Goal: Obtain resource: Obtain resource

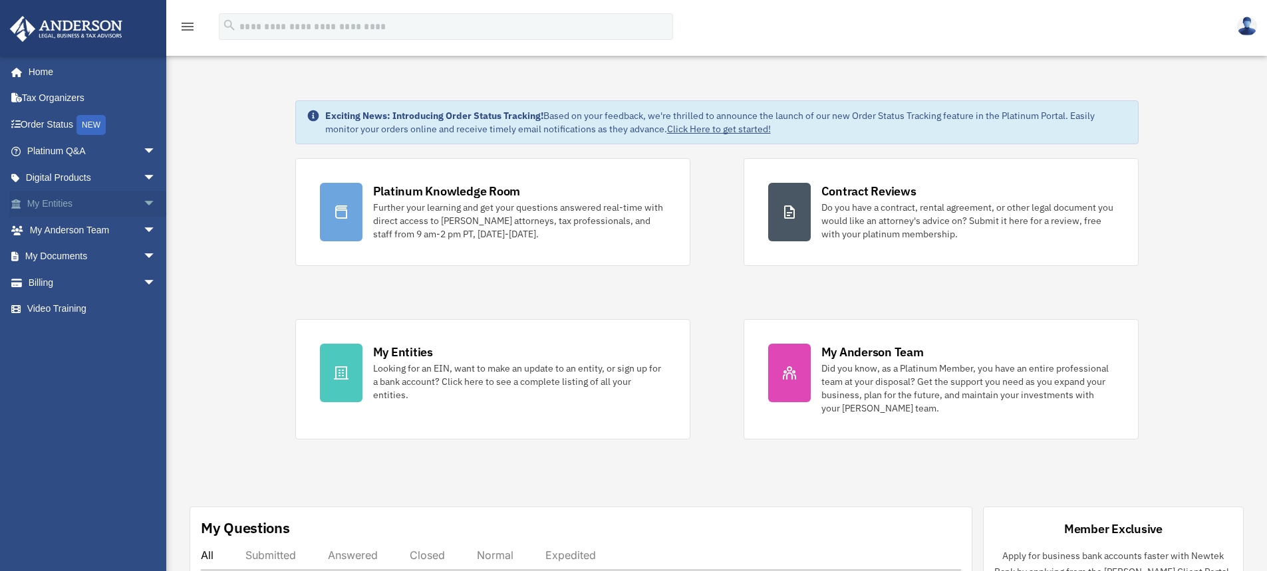
click at [77, 203] on link "My Entities arrow_drop_down" at bounding box center [92, 204] width 167 height 27
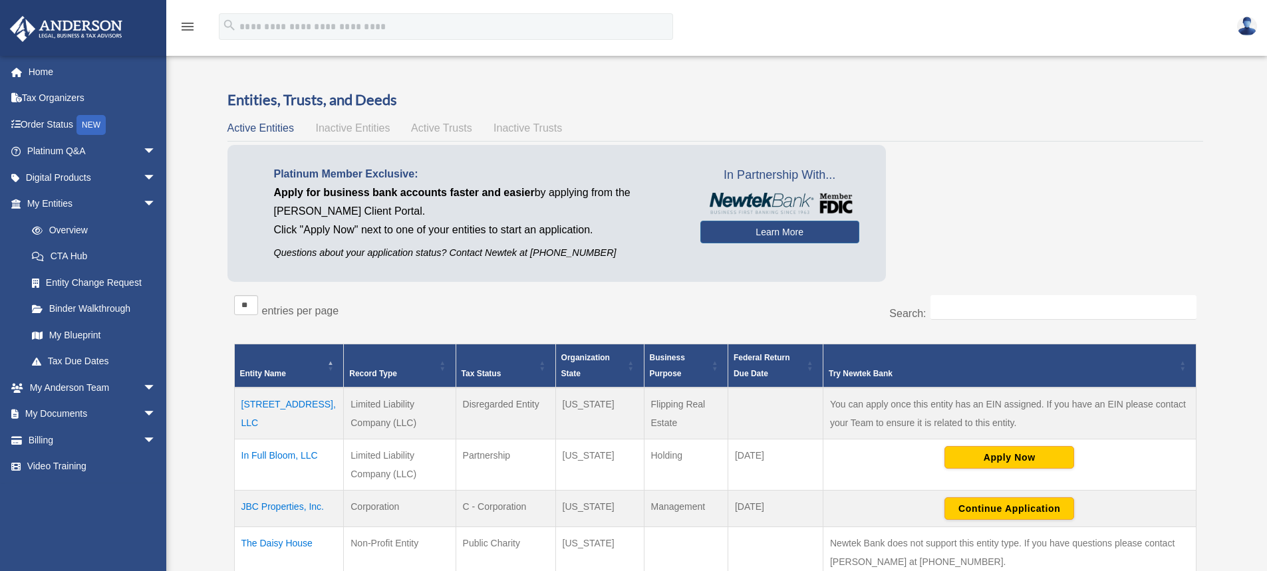
click at [304, 400] on td "[STREET_ADDRESS], LLC" at bounding box center [289, 414] width 110 height 52
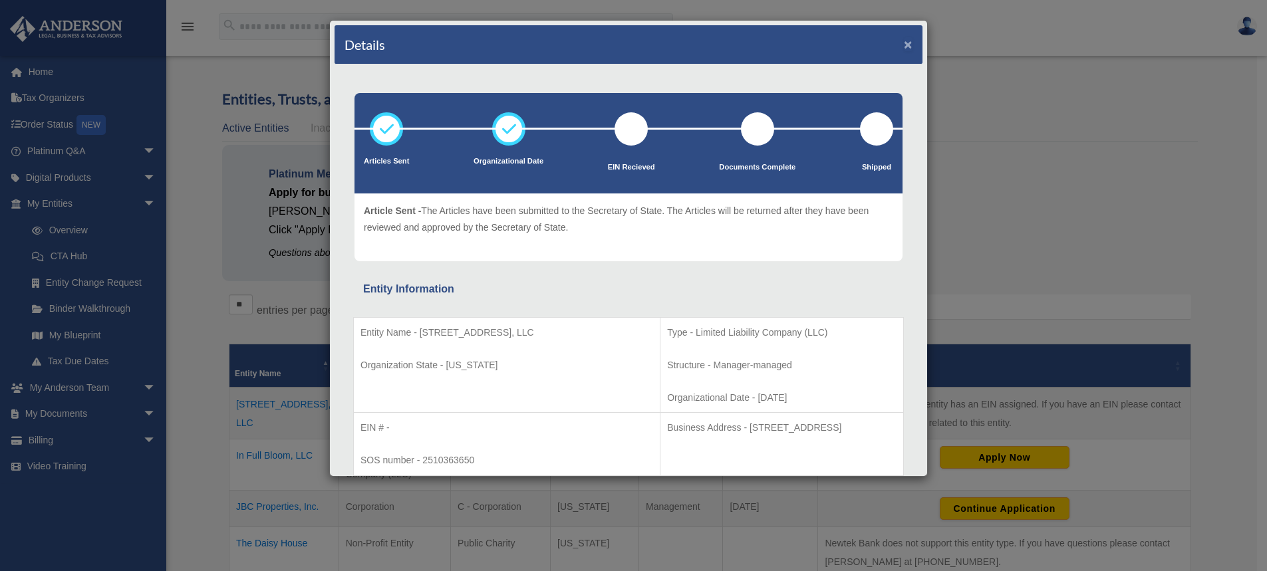
click at [904, 40] on button "×" at bounding box center [908, 44] width 9 height 14
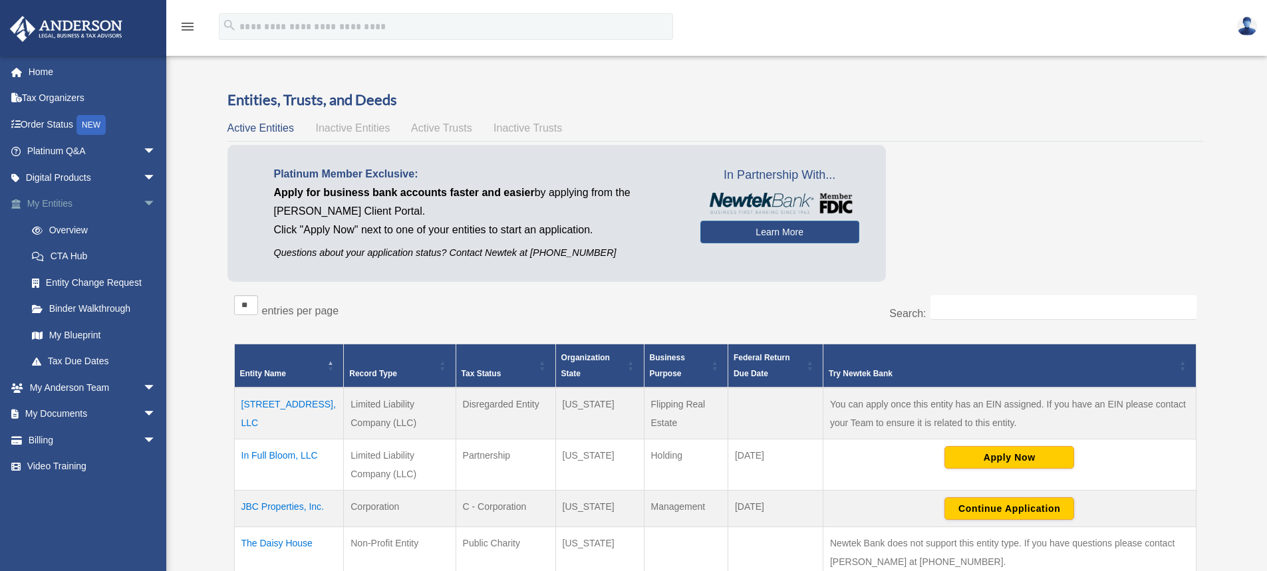
click at [143, 200] on span "arrow_drop_down" at bounding box center [156, 204] width 27 height 27
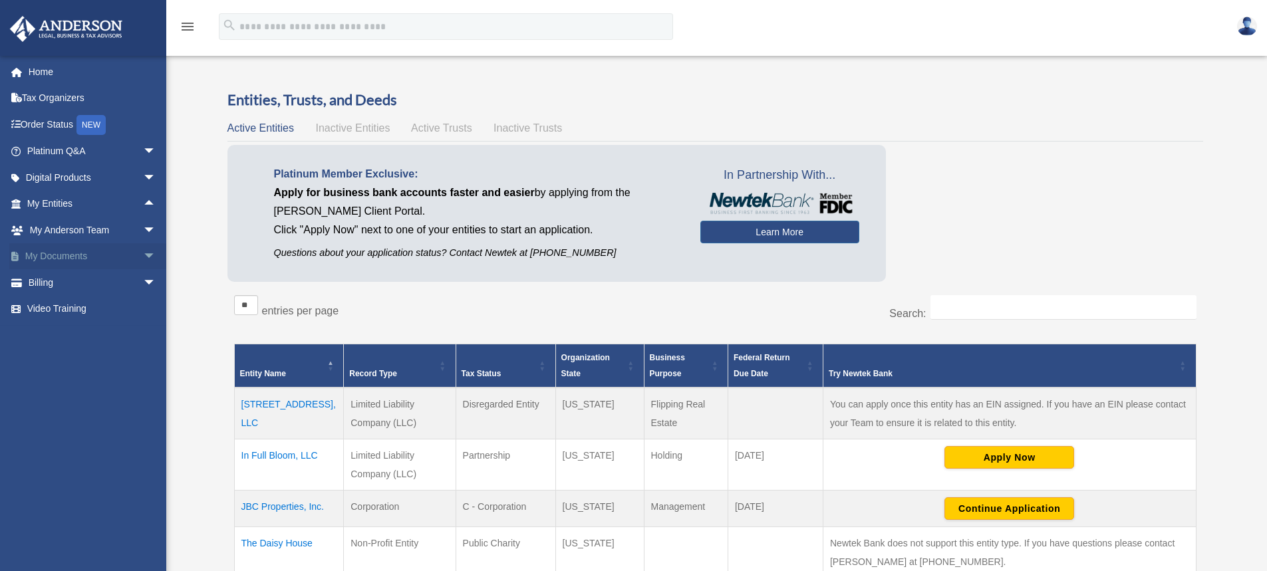
click at [143, 255] on span "arrow_drop_down" at bounding box center [156, 256] width 27 height 27
click at [67, 252] on link "My Documents arrow_drop_up" at bounding box center [92, 256] width 167 height 27
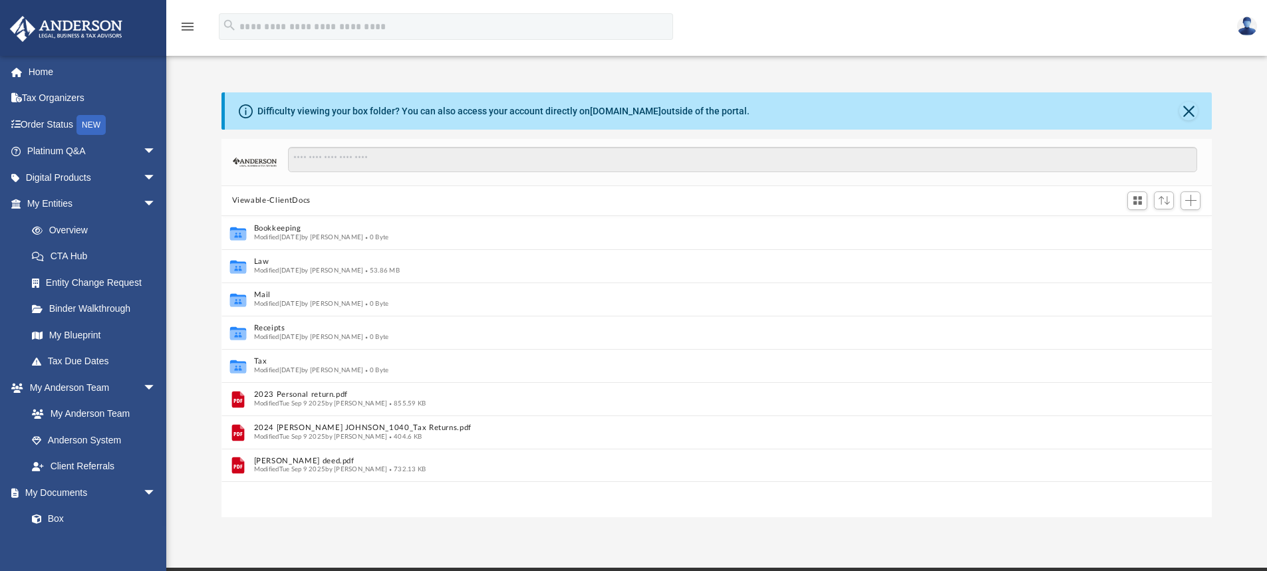
scroll to position [11, 11]
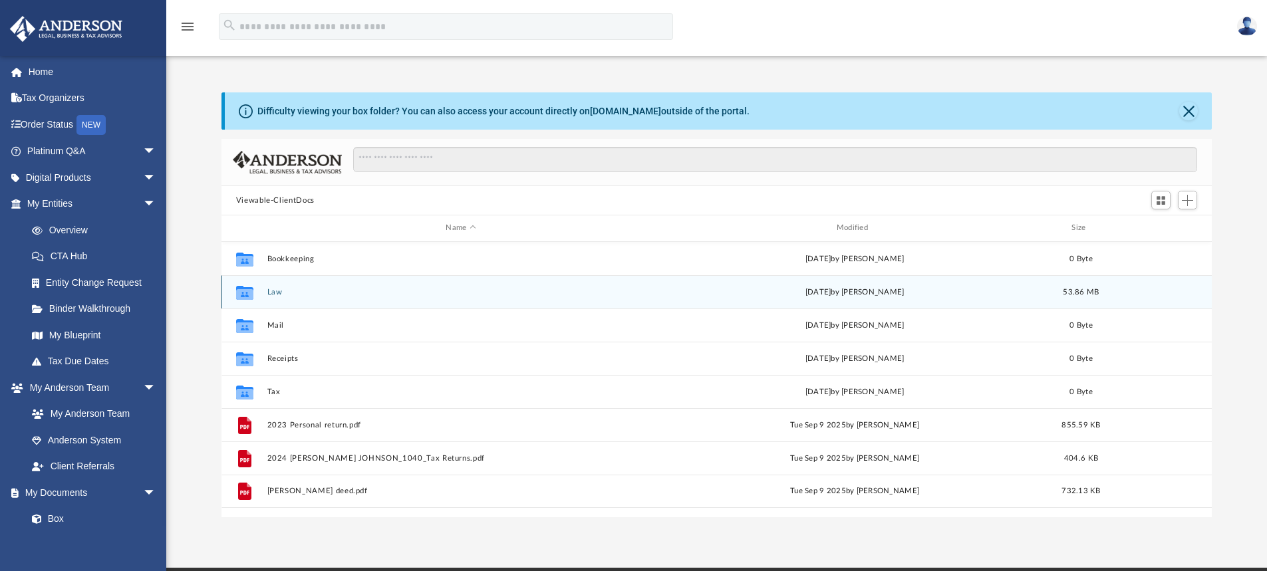
click at [249, 293] on icon "grid" at bounding box center [244, 294] width 17 height 11
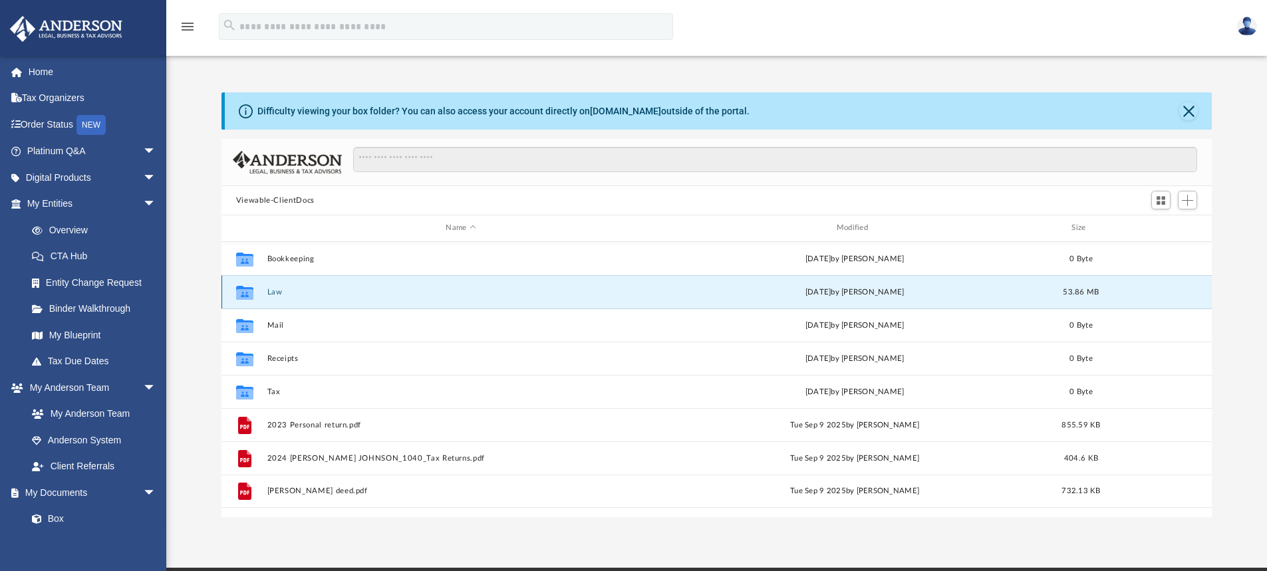
click at [249, 293] on icon "grid" at bounding box center [244, 294] width 17 height 11
click at [282, 293] on button "Law" at bounding box center [461, 292] width 388 height 9
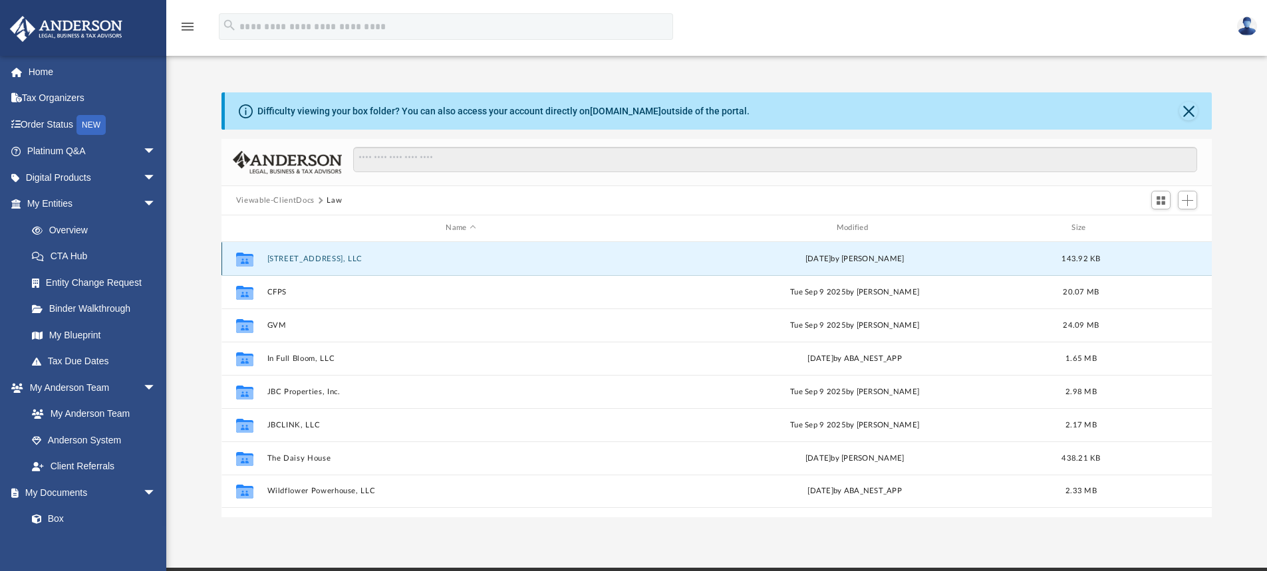
click at [324, 258] on button "[STREET_ADDRESS], LLC" at bounding box center [461, 259] width 388 height 9
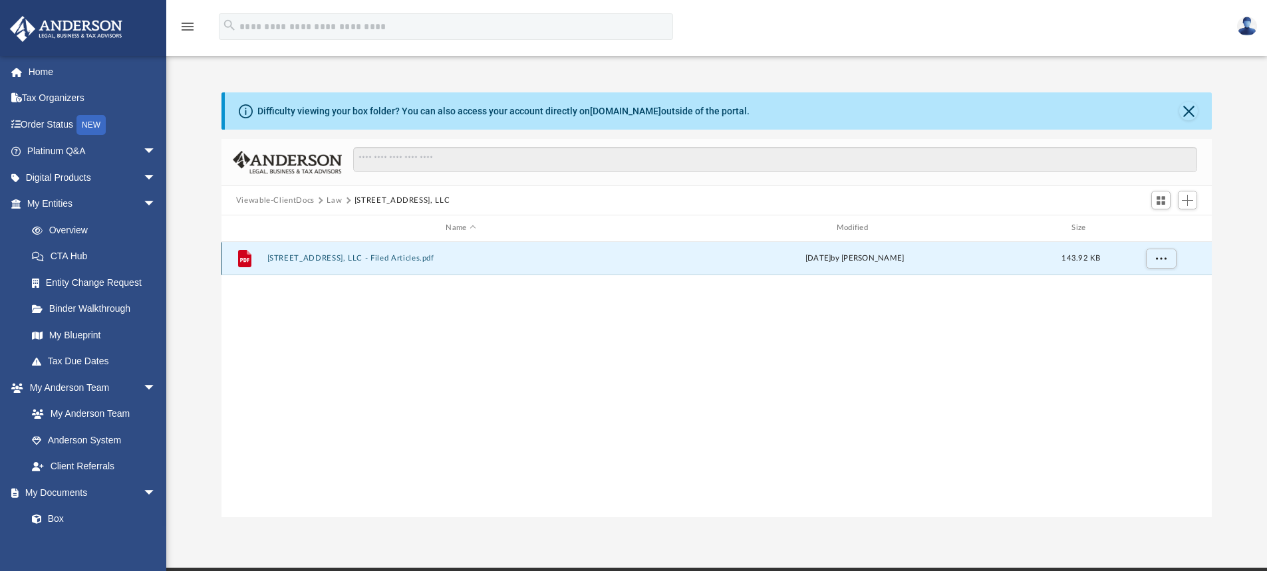
click at [324, 258] on button "[STREET_ADDRESS], LLC - Filed Articles.pdf" at bounding box center [461, 258] width 388 height 9
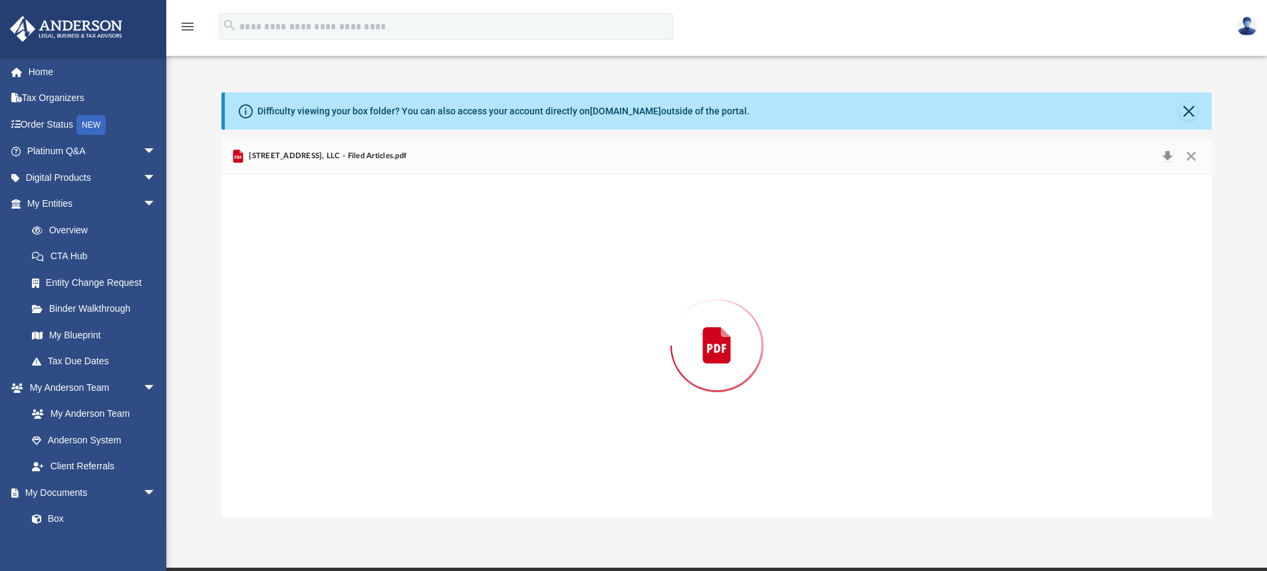
click at [324, 258] on div "Preview" at bounding box center [716, 345] width 991 height 343
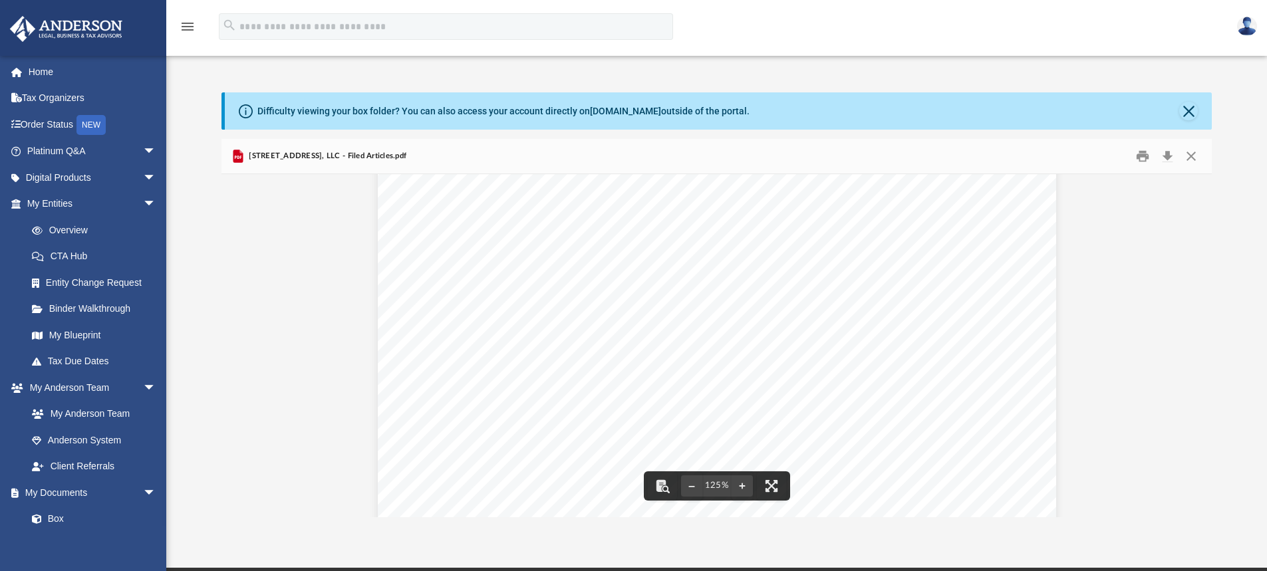
scroll to position [0, 0]
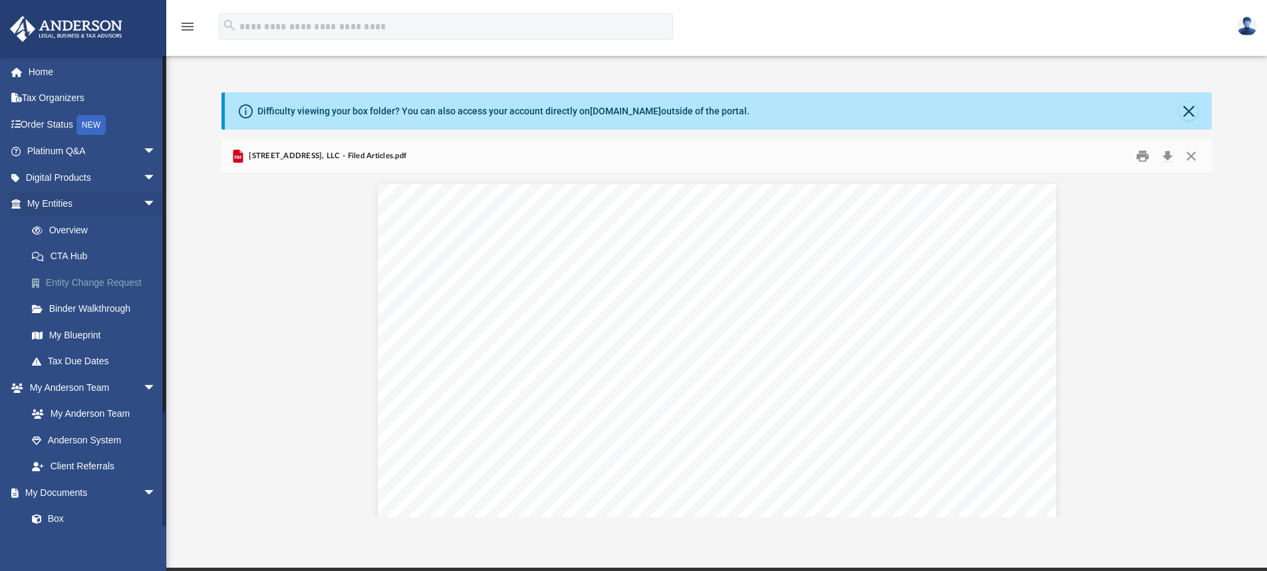
click at [73, 283] on link "Entity Change Request" at bounding box center [98, 282] width 158 height 27
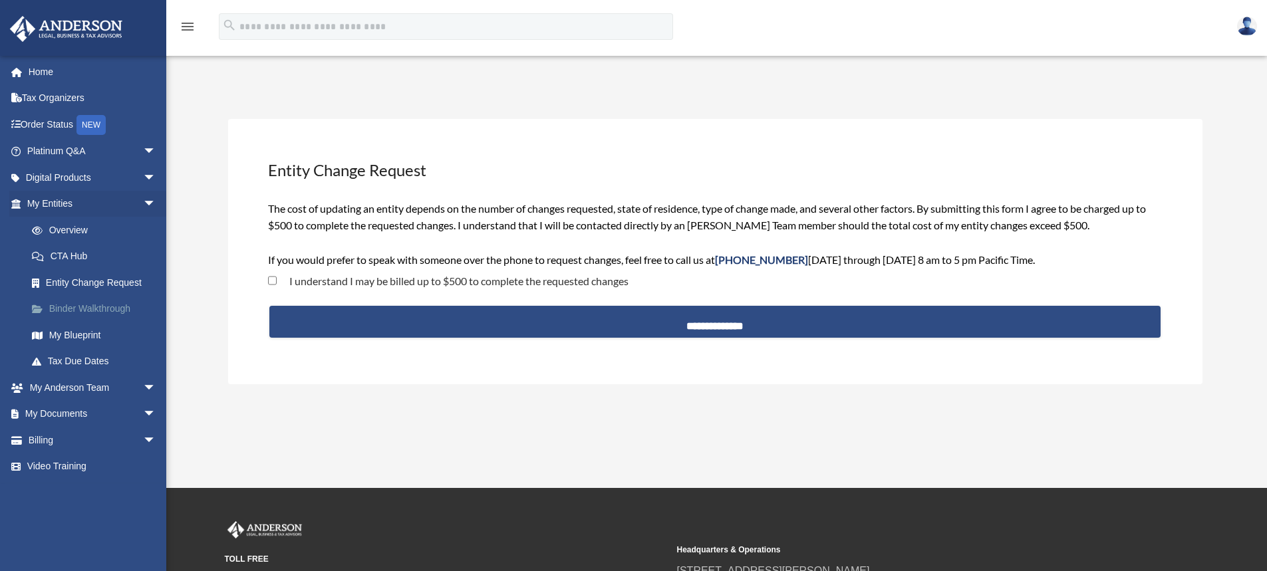
click at [80, 303] on link "Binder Walkthrough" at bounding box center [98, 309] width 158 height 27
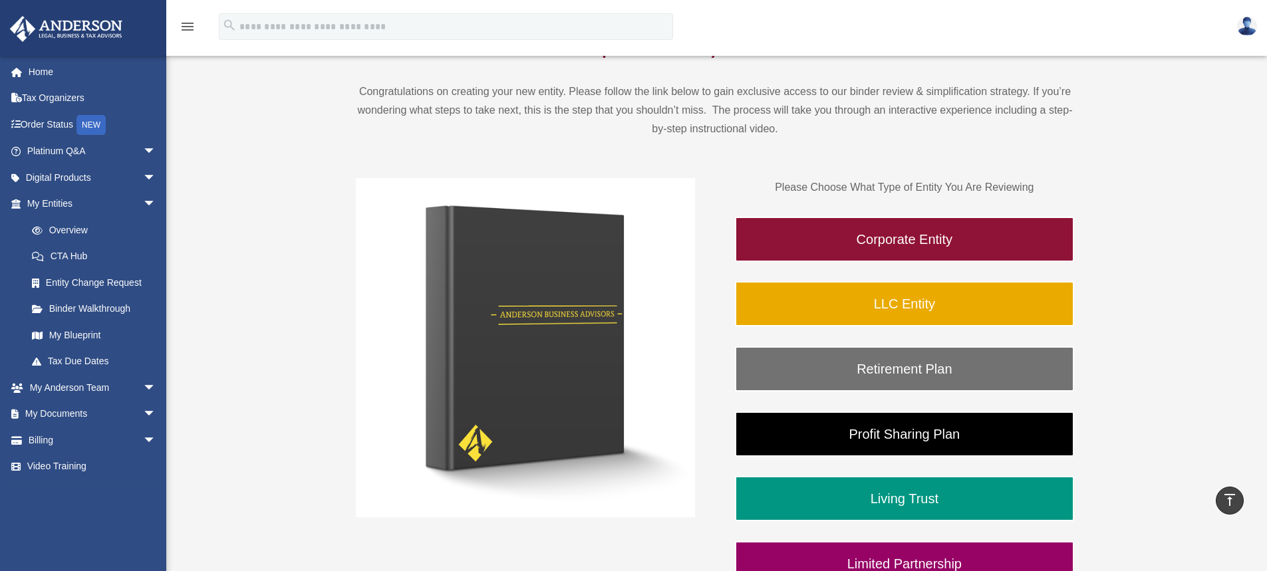
scroll to position [116, 0]
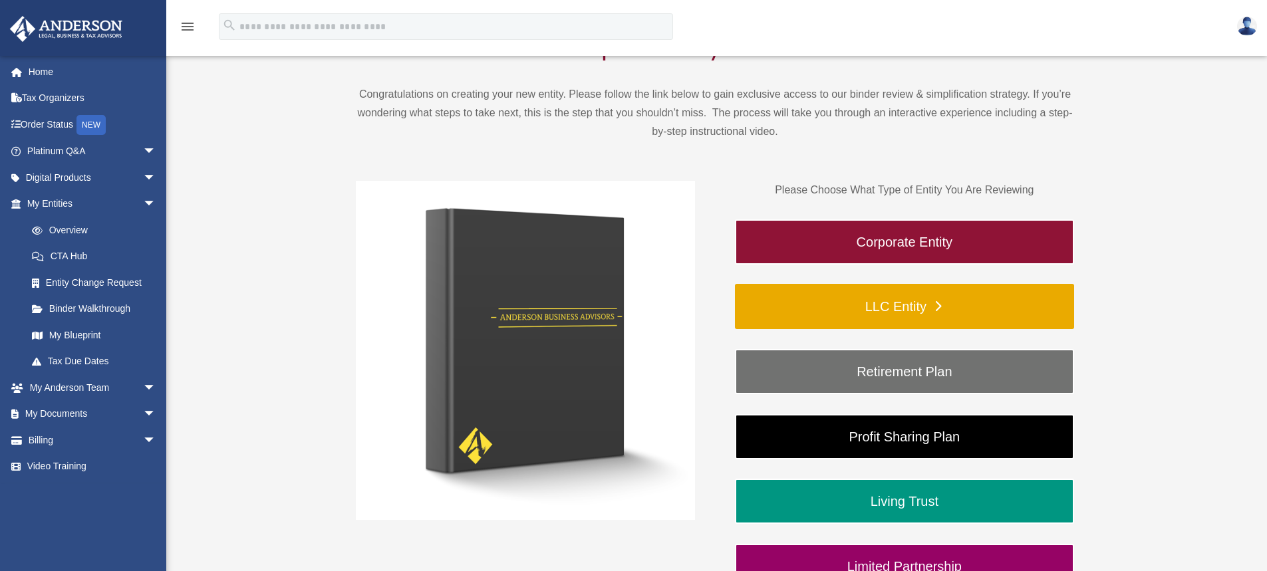
click at [892, 305] on link "LLC Entity" at bounding box center [904, 306] width 339 height 45
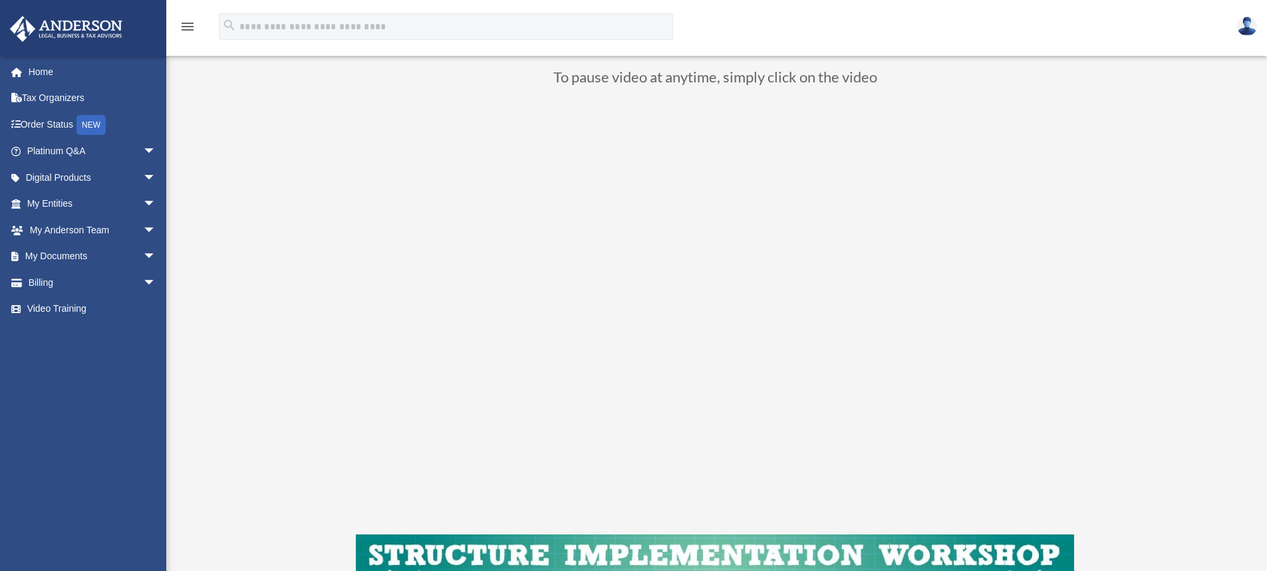
scroll to position [120, 0]
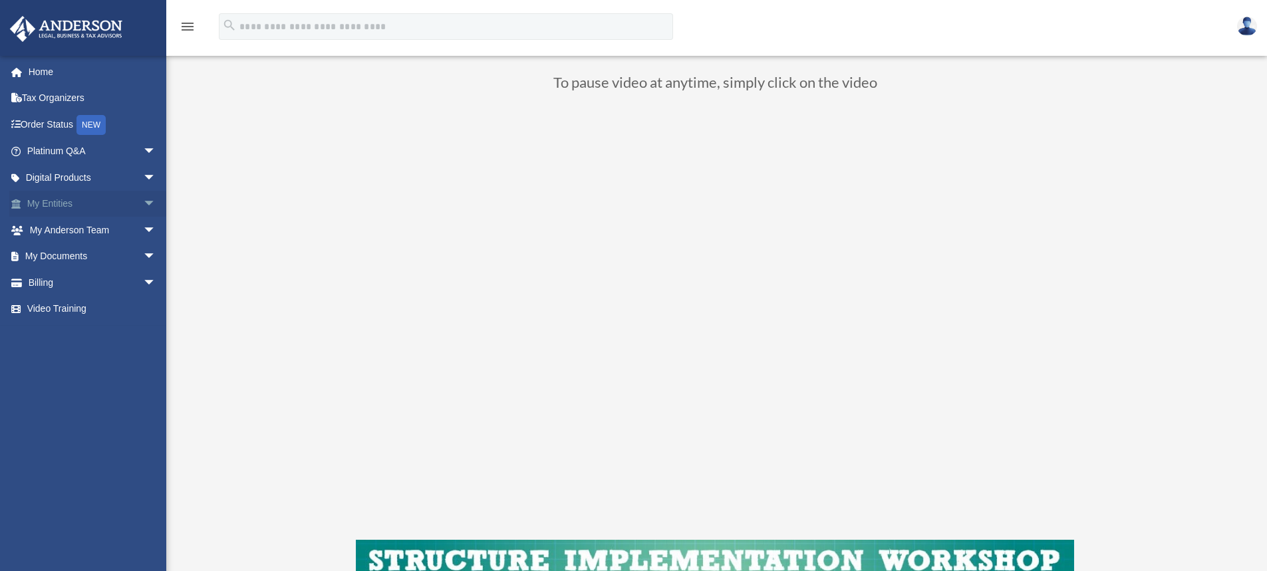
click at [143, 201] on span "arrow_drop_down" at bounding box center [156, 204] width 27 height 27
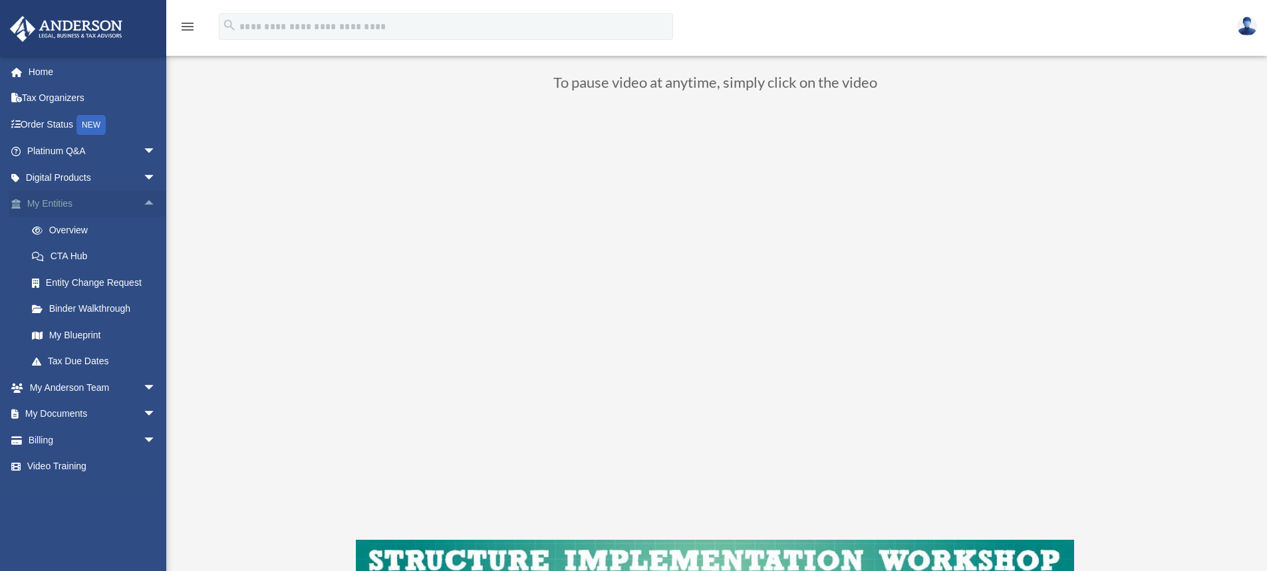
click at [143, 205] on span "arrow_drop_up" at bounding box center [156, 204] width 27 height 27
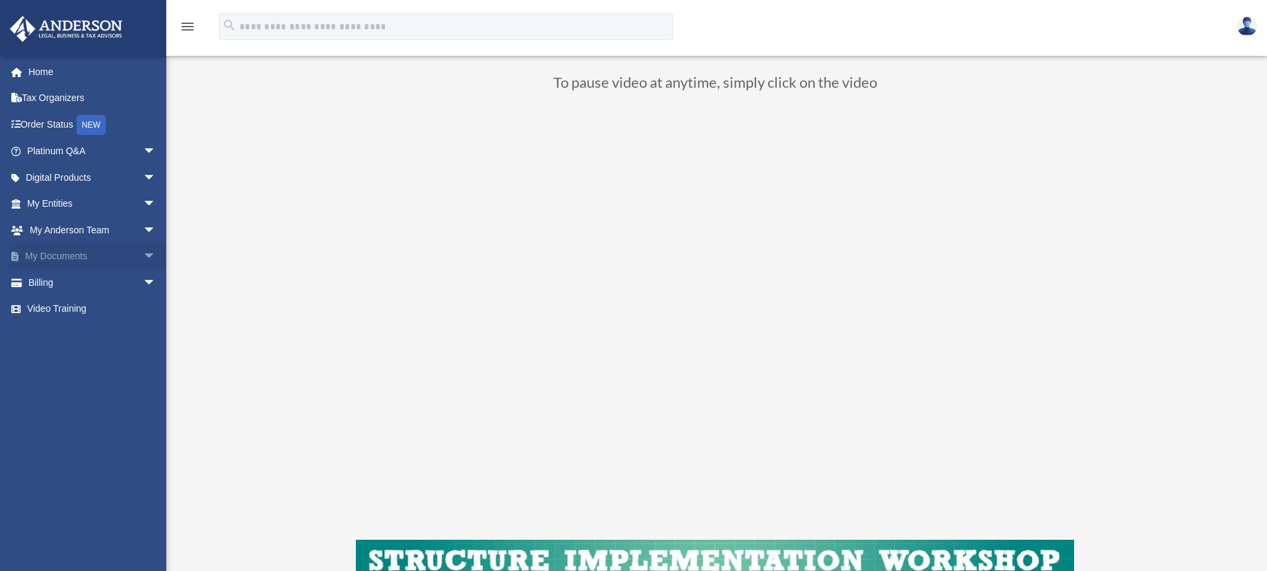
click at [88, 253] on link "My Documents arrow_drop_down" at bounding box center [92, 256] width 167 height 27
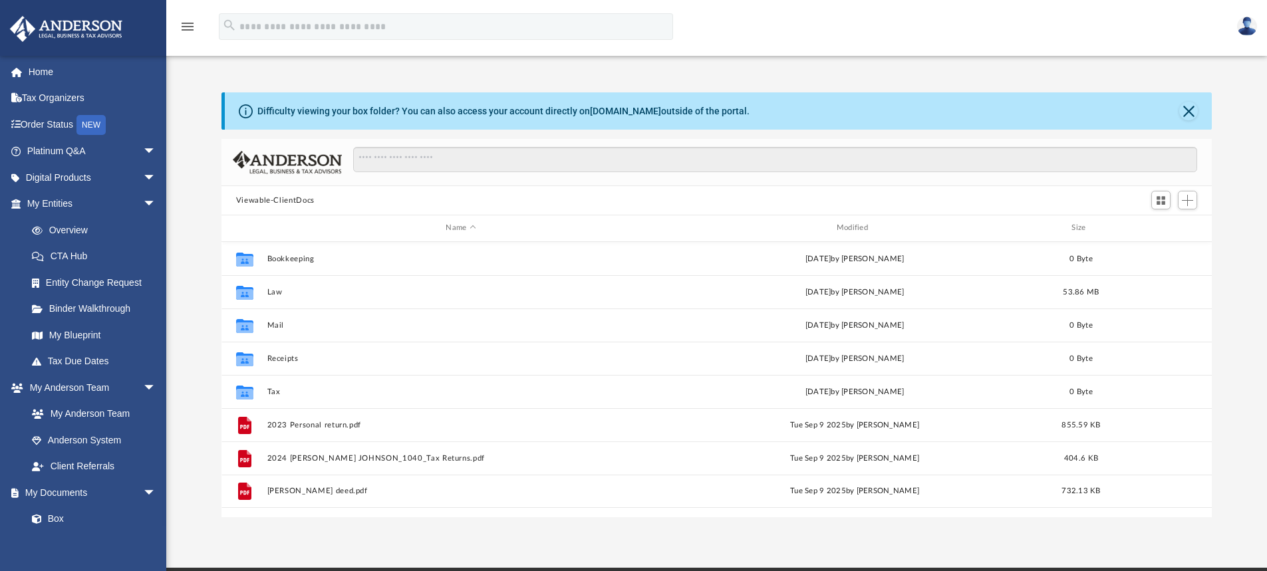
scroll to position [293, 980]
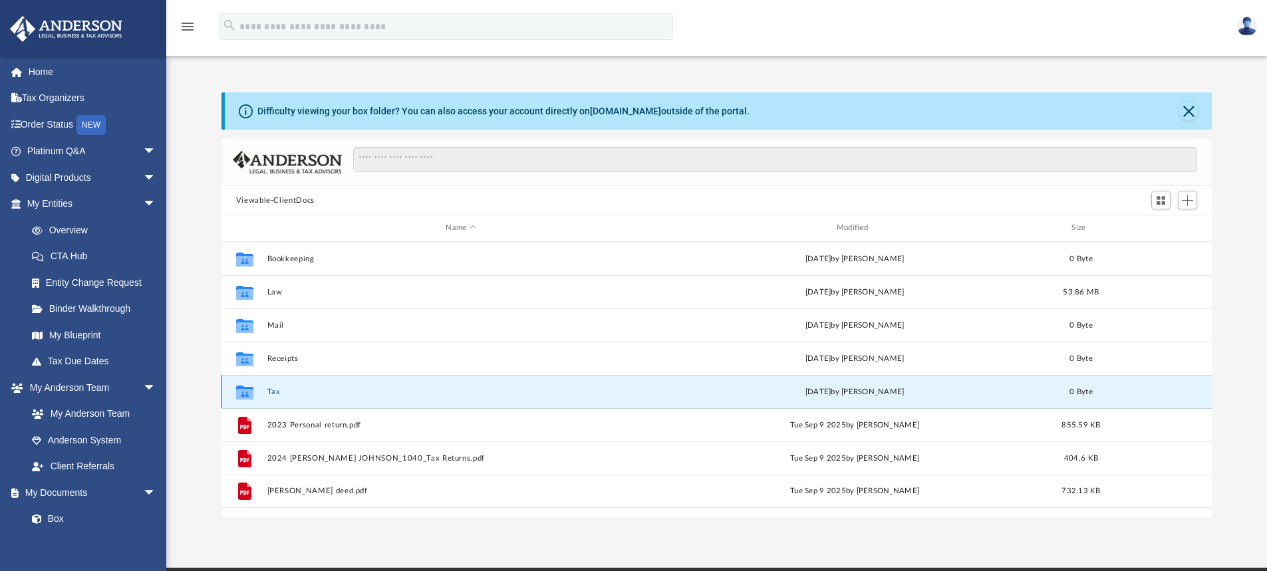
click at [274, 392] on button "Tax" at bounding box center [461, 392] width 388 height 9
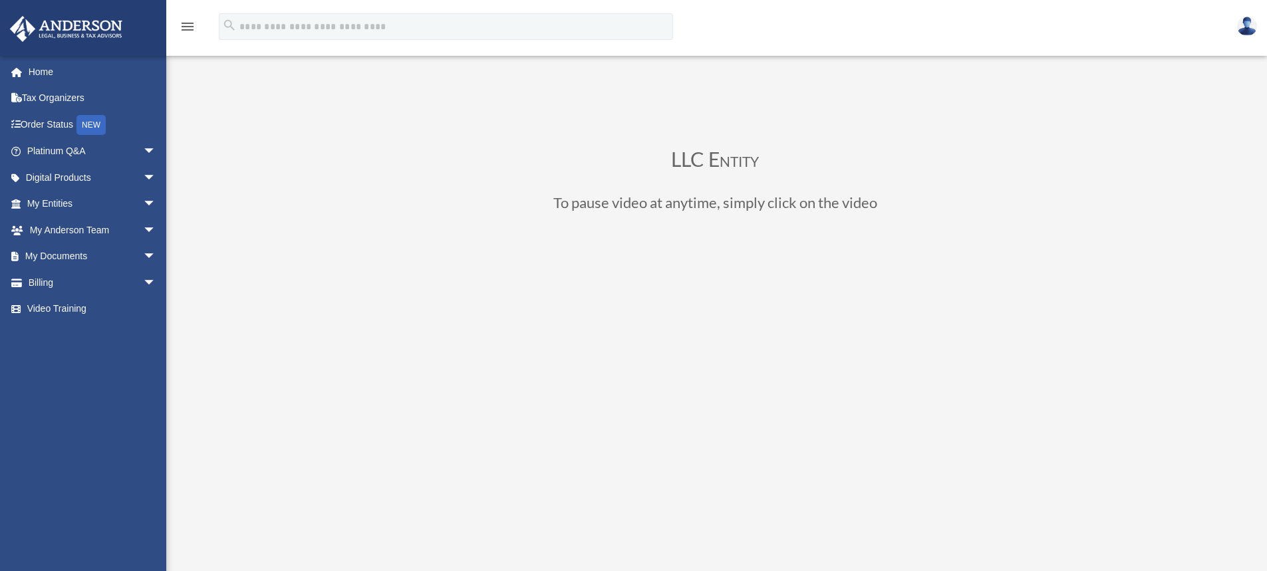
scroll to position [120, 0]
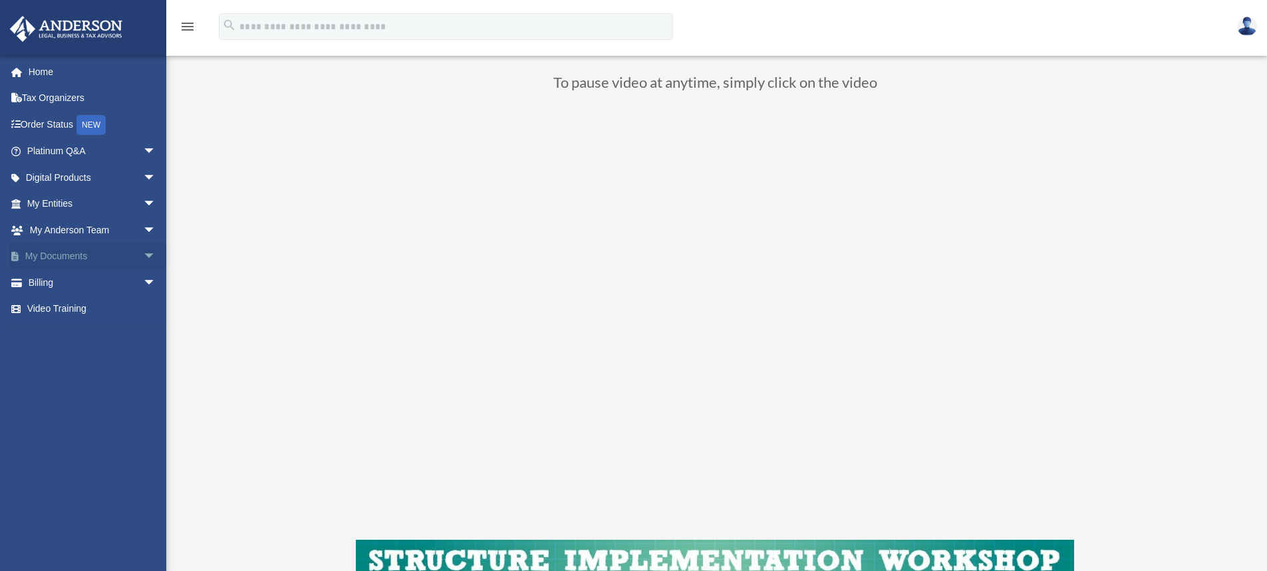
click at [143, 256] on span "arrow_drop_down" at bounding box center [156, 256] width 27 height 27
click at [56, 279] on link "Box" at bounding box center [98, 282] width 158 height 27
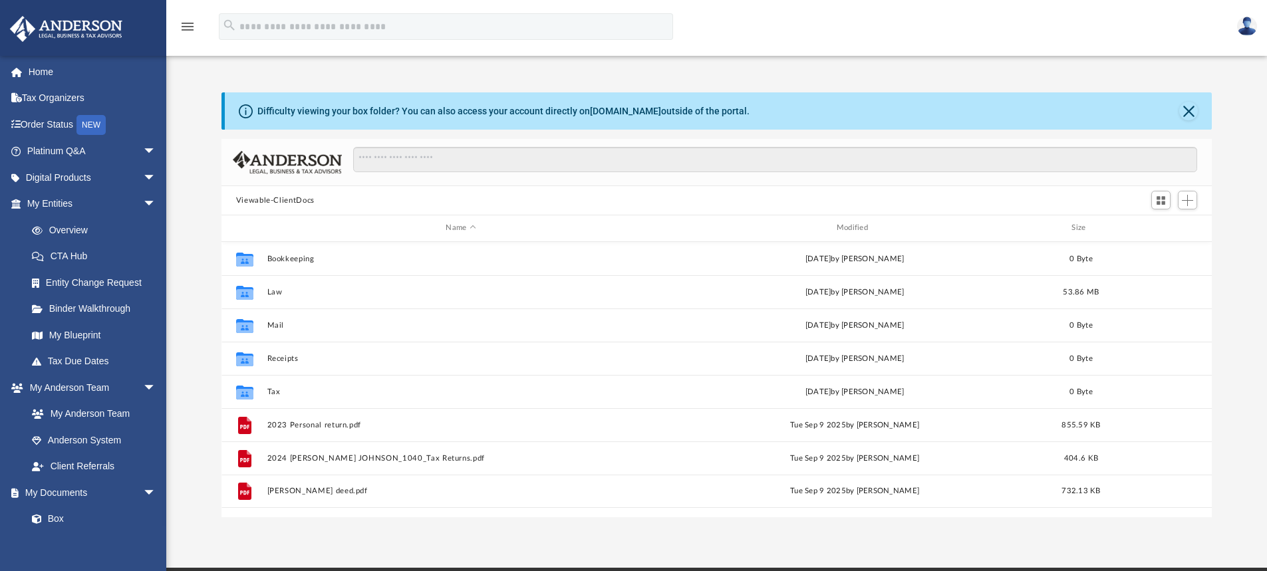
scroll to position [293, 980]
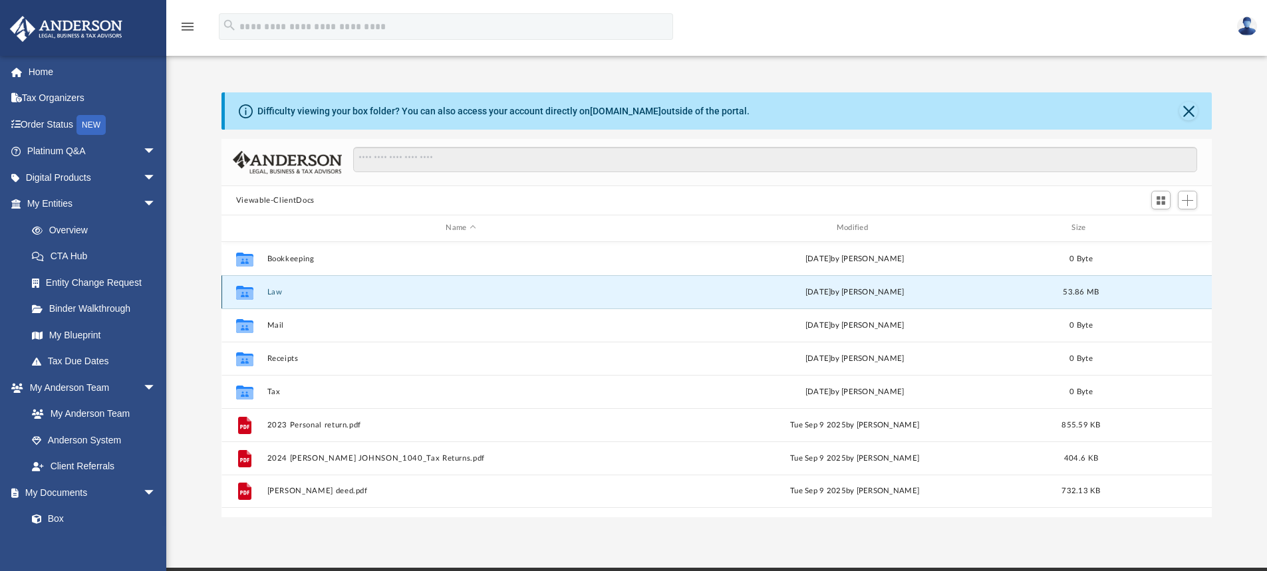
click at [272, 295] on button "Law" at bounding box center [461, 292] width 388 height 9
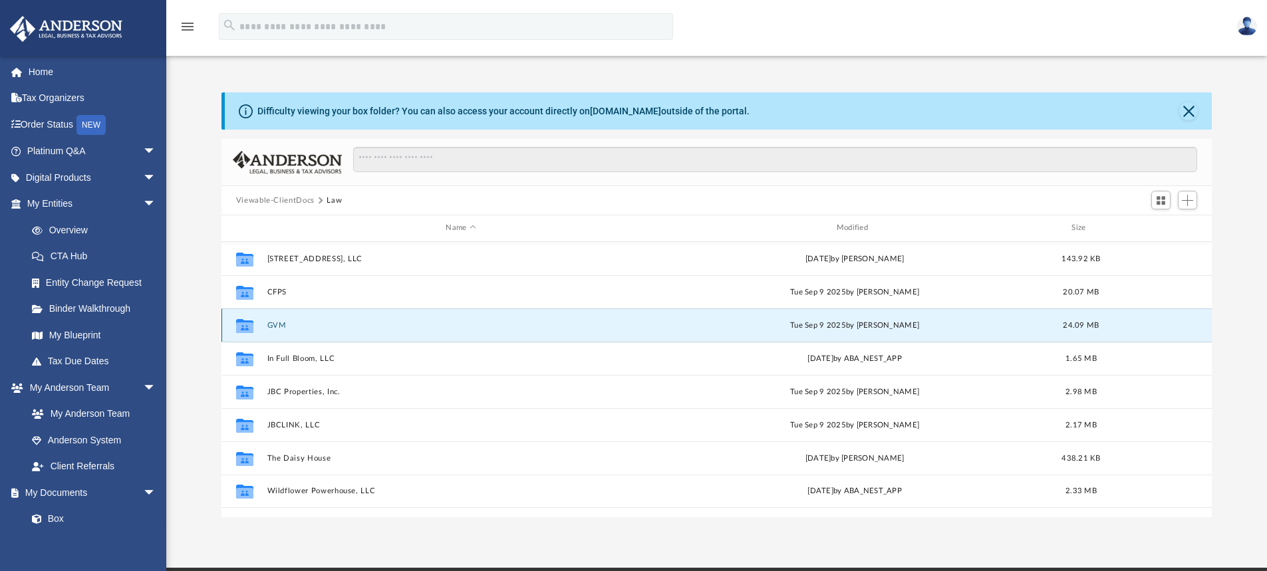
click at [271, 328] on button "GVM" at bounding box center [461, 325] width 388 height 9
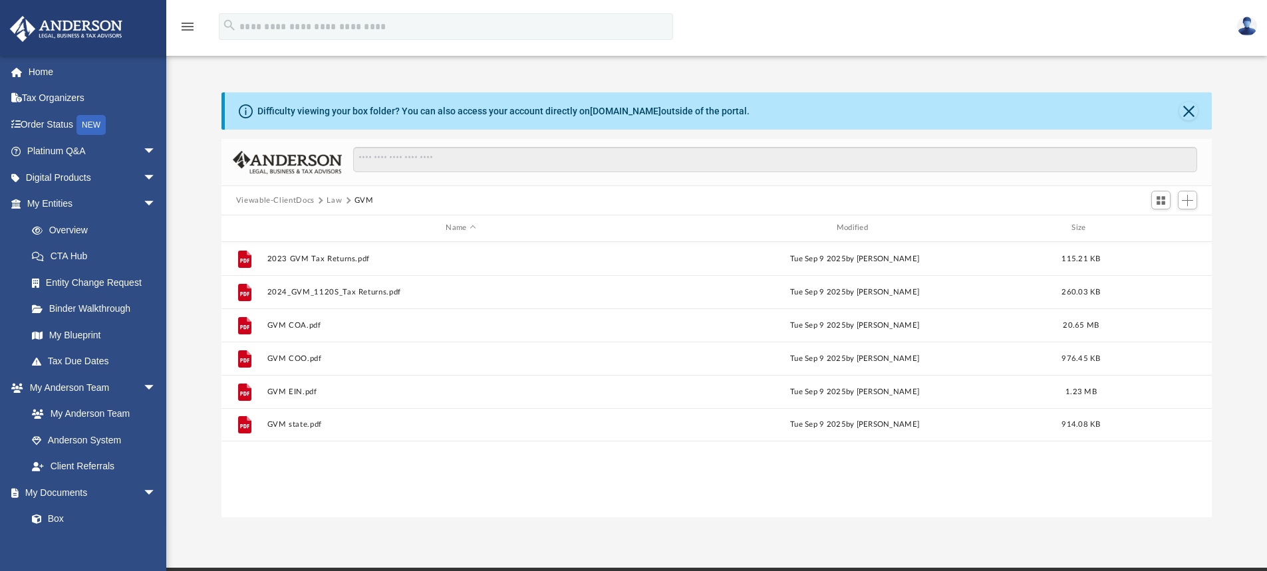
click at [333, 201] on button "Law" at bounding box center [333, 201] width 15 height 12
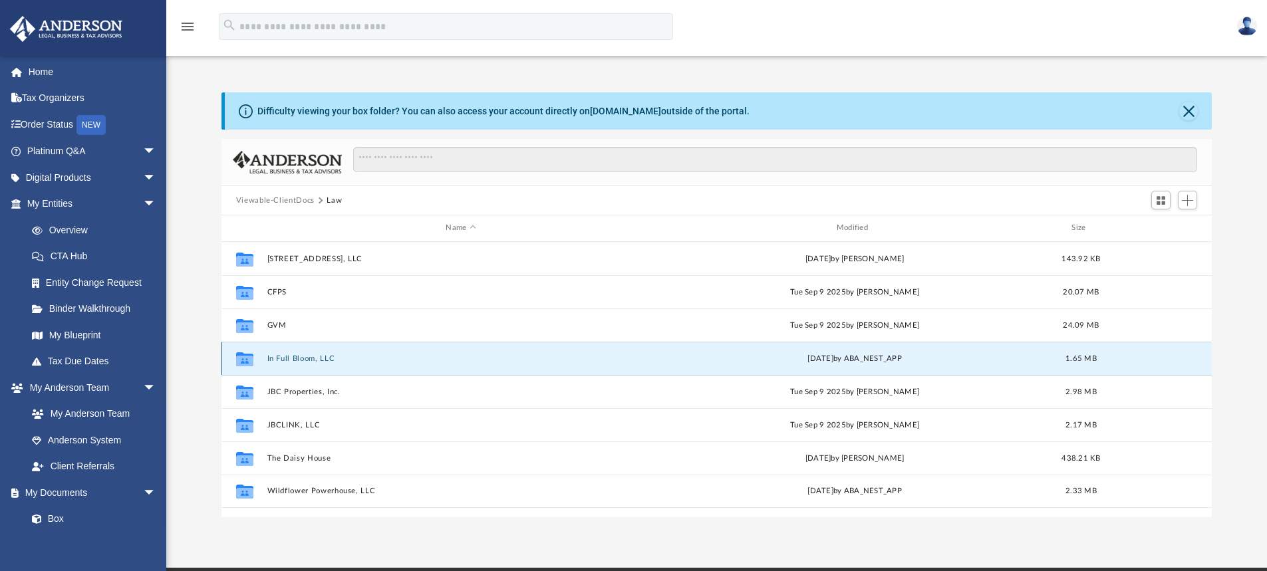
click at [300, 358] on button "In Full Bloom, LLC" at bounding box center [461, 358] width 388 height 9
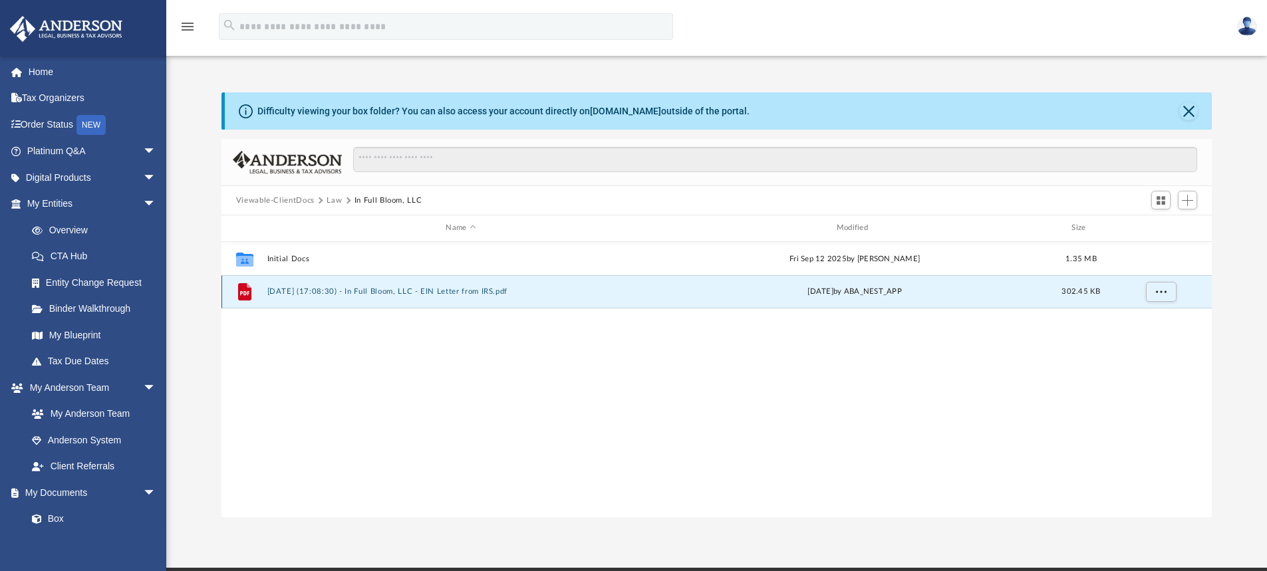
click at [295, 291] on button "[DATE] (17:08:30) - In Full Bloom, LLC - EIN Letter from IRS.pdf" at bounding box center [461, 291] width 388 height 9
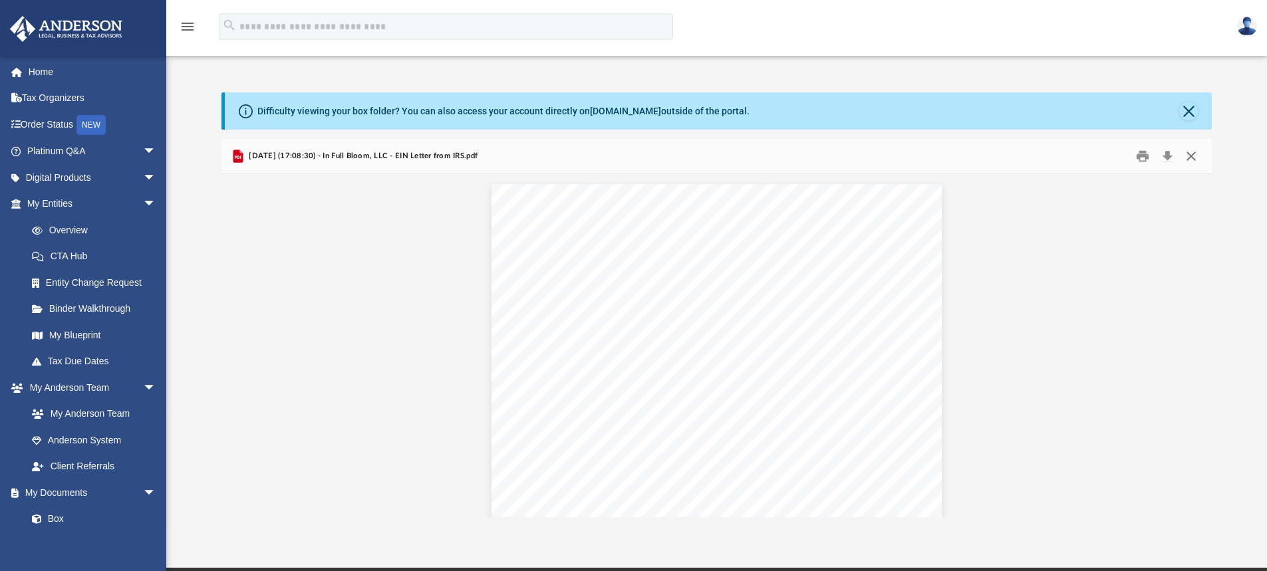
click at [1192, 154] on button "Close" at bounding box center [1191, 156] width 24 height 21
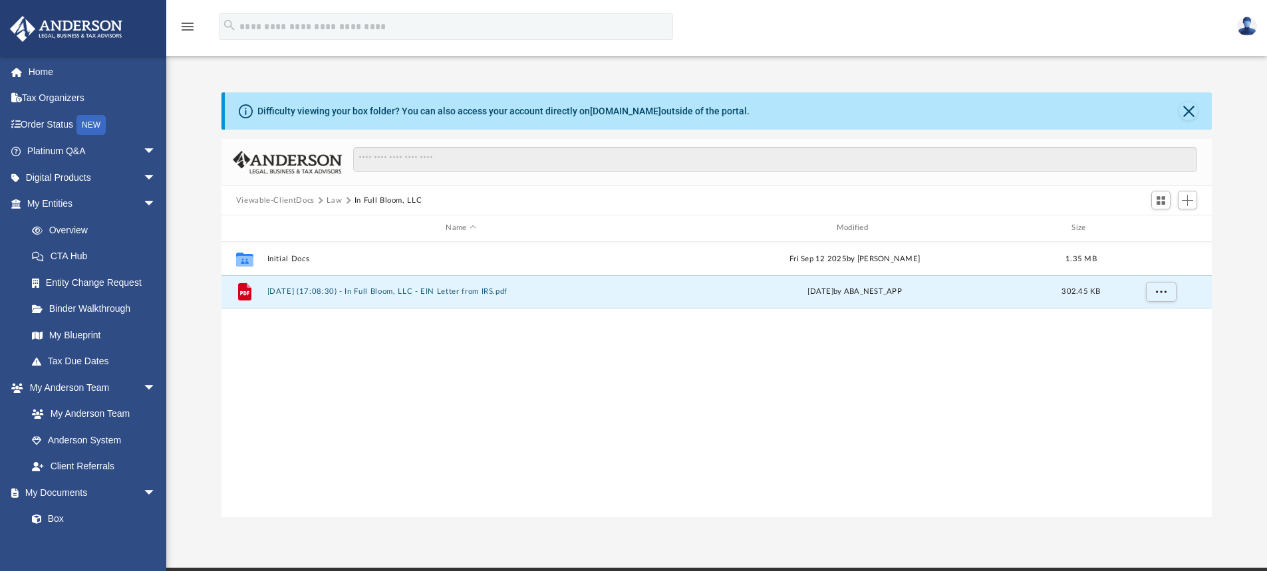
click at [334, 201] on button "Law" at bounding box center [333, 201] width 15 height 12
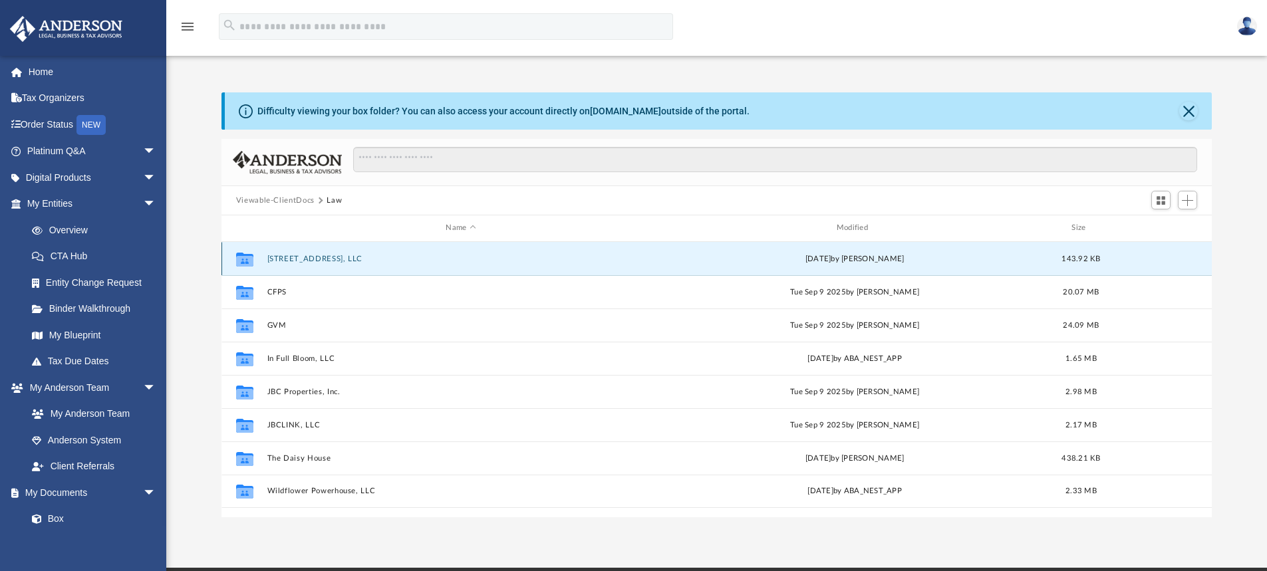
click at [292, 261] on button "[STREET_ADDRESS], LLC" at bounding box center [461, 259] width 388 height 9
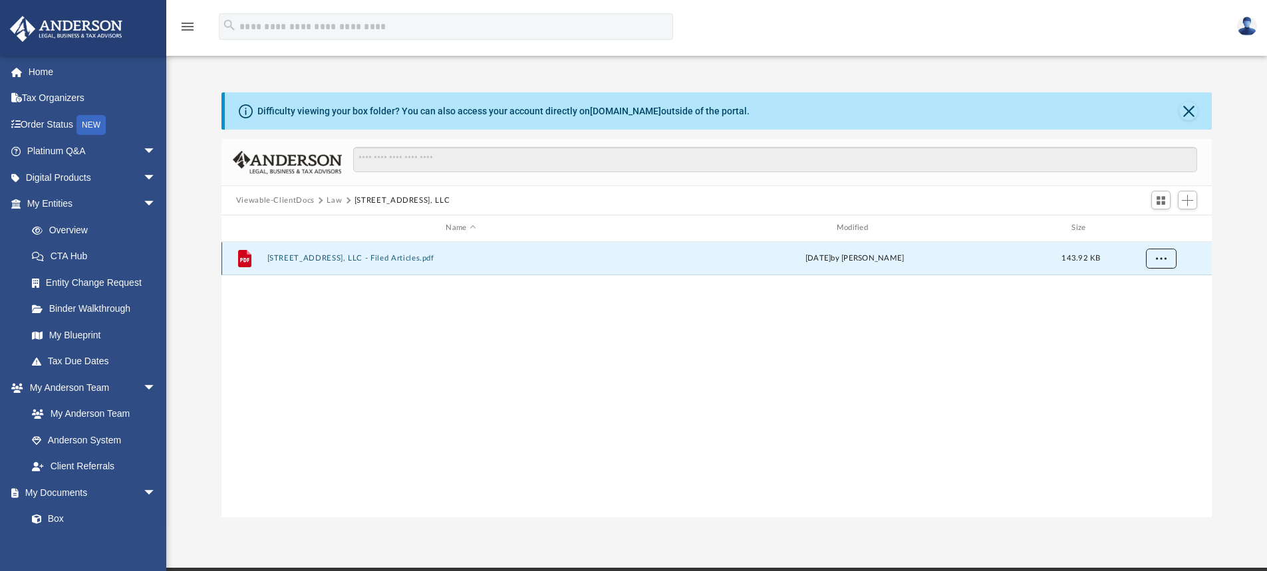
click at [1162, 257] on span "More options" at bounding box center [1160, 258] width 11 height 7
click at [336, 199] on button "Law" at bounding box center [333, 201] width 15 height 12
